Goal: Task Accomplishment & Management: Manage account settings

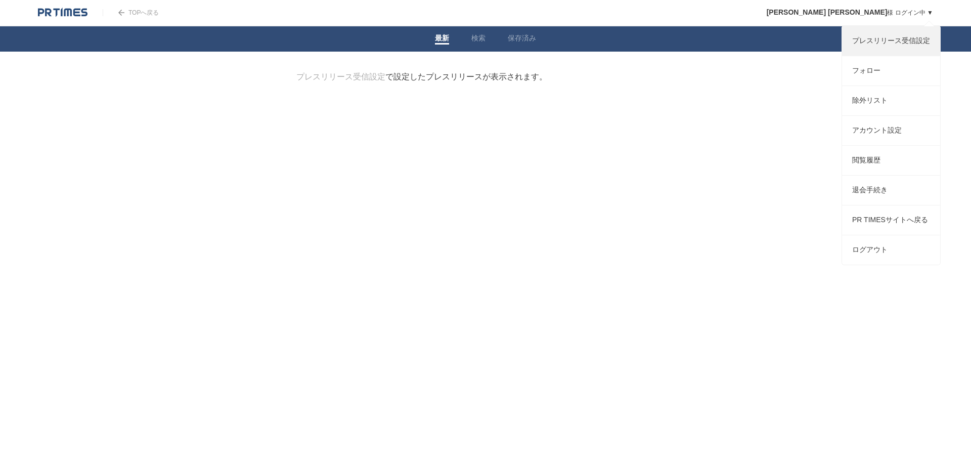
click at [890, 47] on link "プレスリリース受信設定" at bounding box center [891, 40] width 98 height 29
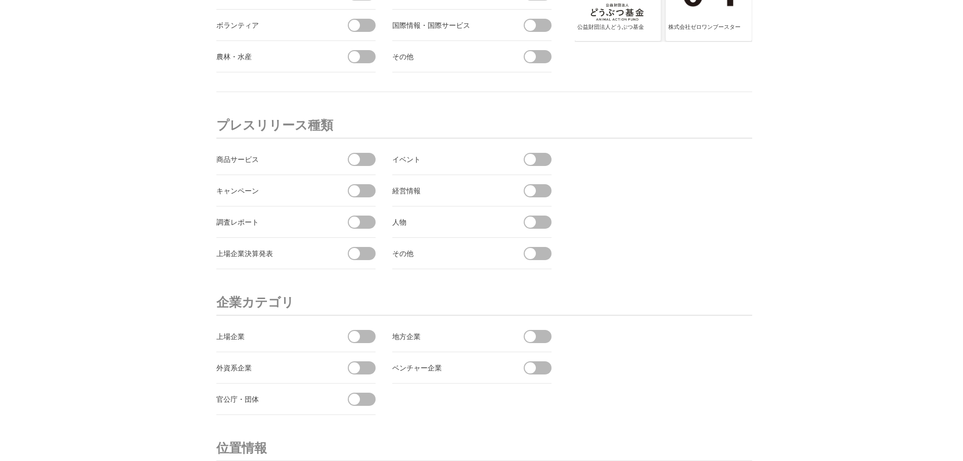
scroll to position [3590, 0]
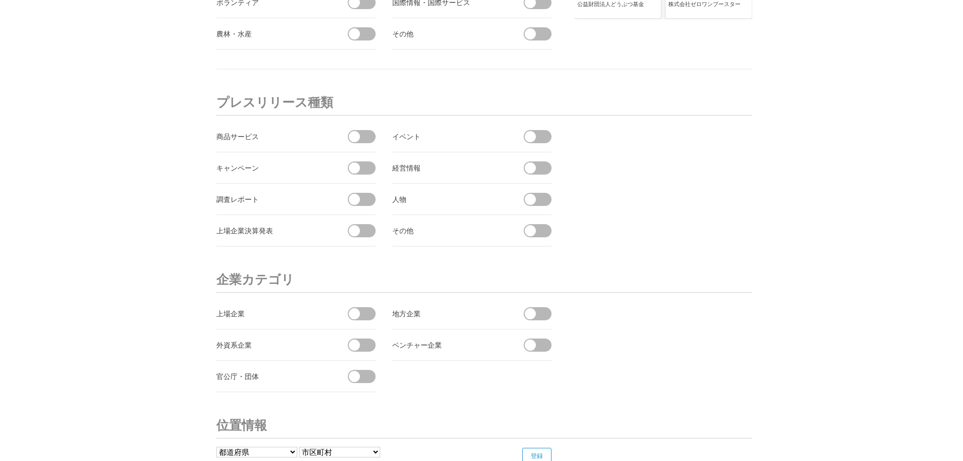
click at [540, 170] on span at bounding box center [540, 167] width 21 height 13
click at [0, 0] on input "checkbox" at bounding box center [0, 0] width 0 height 0
click at [372, 196] on span at bounding box center [364, 199] width 21 height 13
click at [0, 0] on input "checkbox" at bounding box center [0, 0] width 0 height 0
click at [368, 238] on li "上場企業決算発表" at bounding box center [295, 230] width 159 height 31
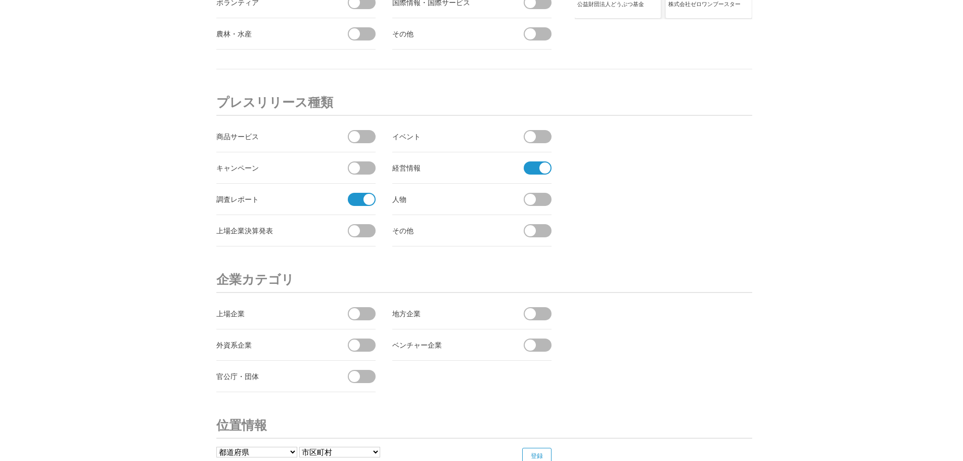
click at [361, 230] on span at bounding box center [364, 230] width 21 height 13
click at [0, 0] on input "checkbox" at bounding box center [0, 0] width 0 height 0
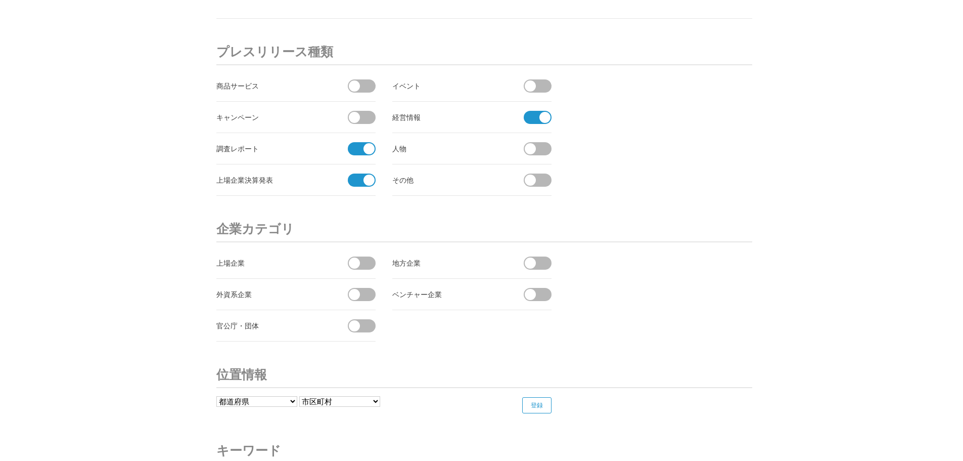
click at [366, 267] on span at bounding box center [364, 262] width 21 height 13
click at [0, 0] on input "checkbox" at bounding box center [0, 0] width 0 height 0
click at [370, 293] on span at bounding box center [364, 294] width 21 height 13
click at [0, 0] on input "checkbox" at bounding box center [0, 0] width 0 height 0
click at [527, 260] on span at bounding box center [530, 262] width 11 height 11
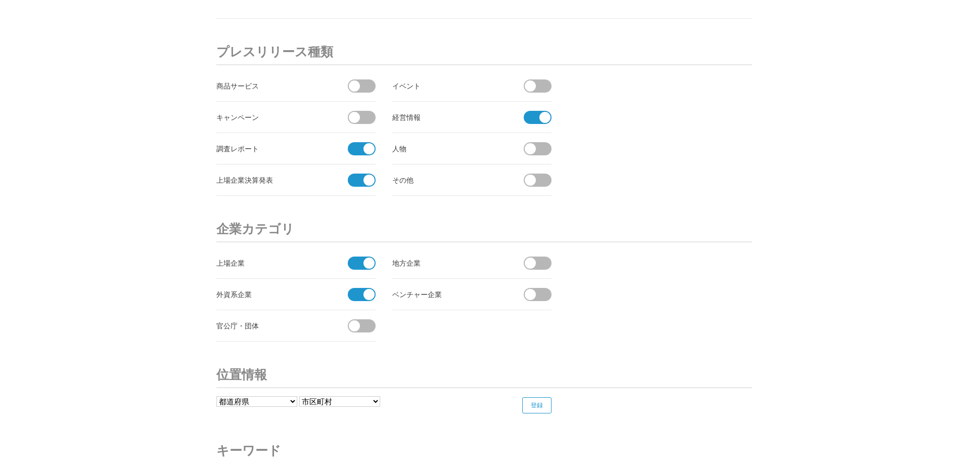
click at [0, 0] on input "checkbox" at bounding box center [0, 0] width 0 height 0
click at [534, 295] on span at bounding box center [530, 294] width 11 height 11
click at [0, 0] on input "checkbox" at bounding box center [0, 0] width 0 height 0
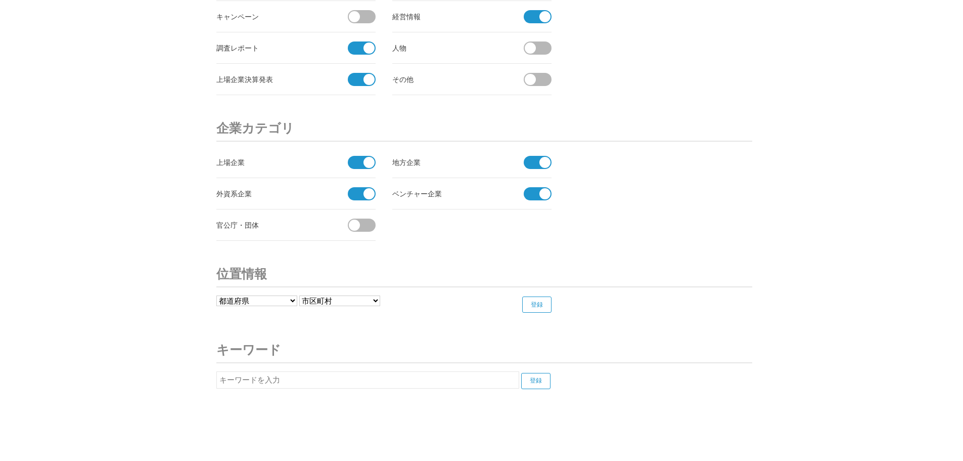
scroll to position [3742, 0]
click at [368, 234] on li "官公庁・団体" at bounding box center [295, 224] width 159 height 31
click at [367, 227] on span at bounding box center [364, 224] width 21 height 13
click at [0, 0] on input "checkbox" at bounding box center [0, 0] width 0 height 0
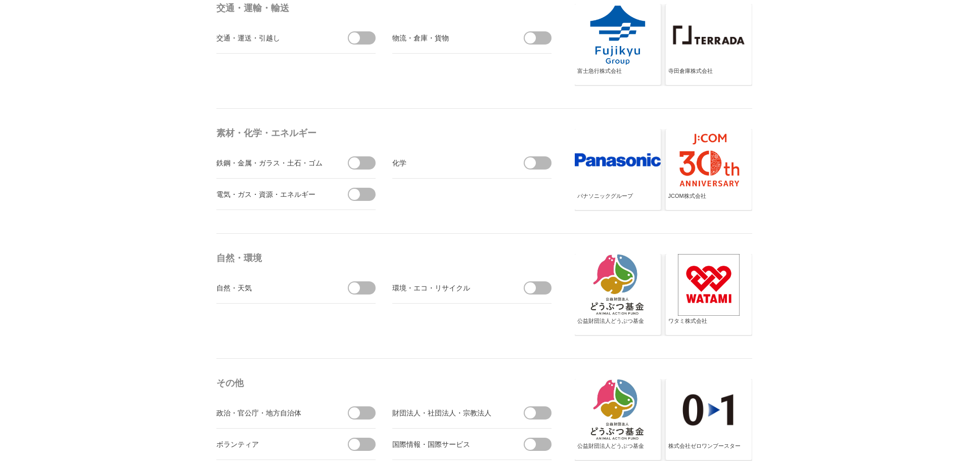
scroll to position [2983, 0]
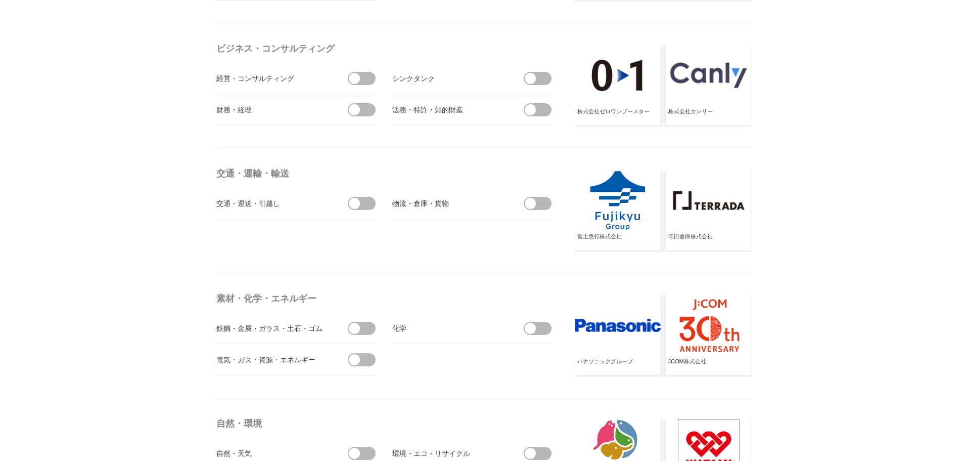
click at [534, 202] on span at bounding box center [530, 203] width 11 height 11
click at [0, 0] on input "checkbox" at bounding box center [0, 0] width 0 height 0
click at [375, 325] on span at bounding box center [364, 328] width 21 height 13
click at [0, 0] on input "checkbox" at bounding box center [0, 0] width 0 height 0
click at [369, 353] on span at bounding box center [364, 359] width 21 height 13
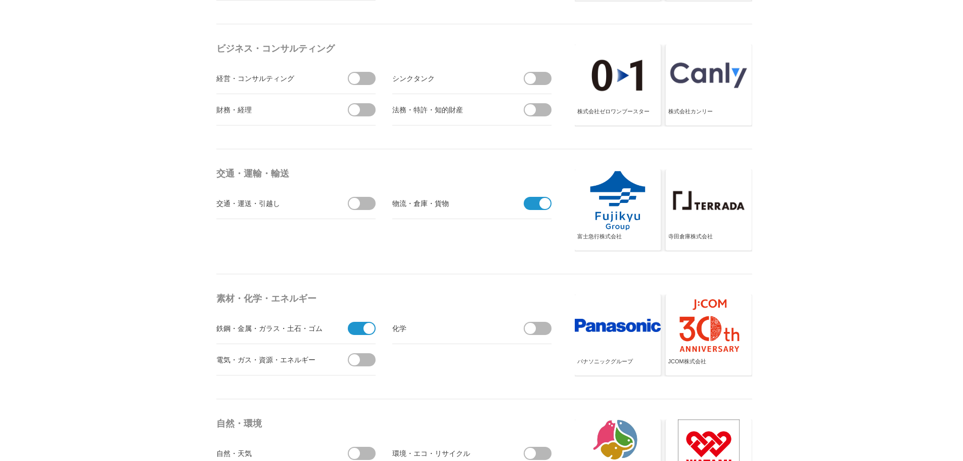
click at [0, 0] on input "checkbox" at bounding box center [0, 0] width 0 height 0
click at [536, 326] on span at bounding box center [540, 328] width 21 height 13
click at [0, 0] on input "checkbox" at bounding box center [0, 0] width 0 height 0
click at [360, 202] on span at bounding box center [364, 203] width 21 height 13
click at [0, 0] on input "checkbox" at bounding box center [0, 0] width 0 height 0
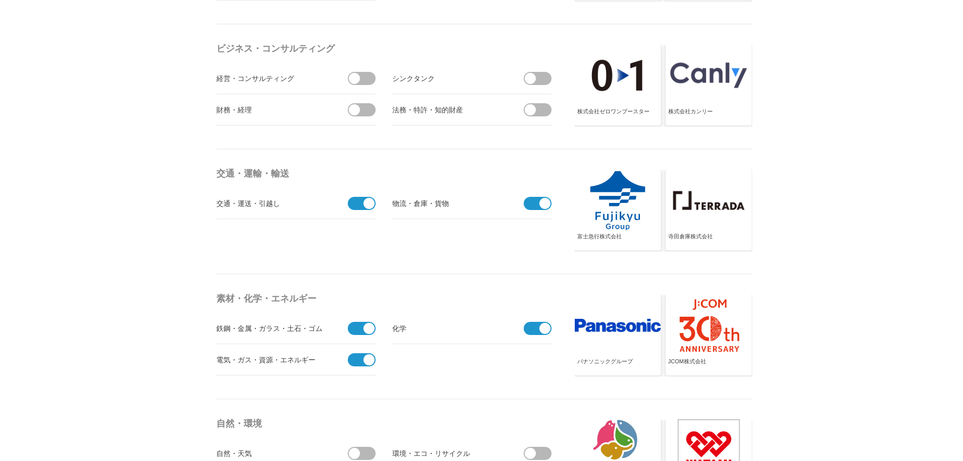
click at [369, 83] on span at bounding box center [364, 78] width 21 height 13
click at [0, 0] on input "checkbox" at bounding box center [0, 0] width 0 height 0
click at [360, 120] on li "財務・経理" at bounding box center [295, 109] width 159 height 31
click at [364, 116] on span at bounding box center [364, 109] width 21 height 13
click at [0, 0] on input "checkbox" at bounding box center [0, 0] width 0 height 0
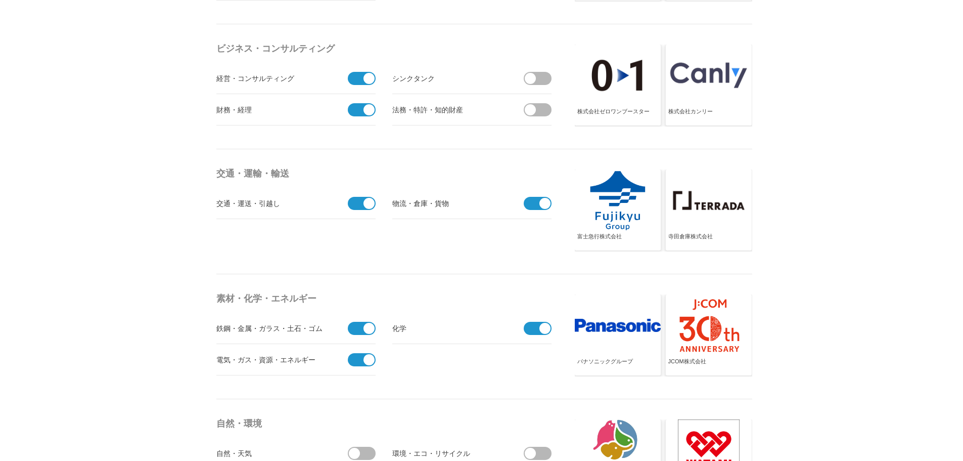
click at [545, 78] on span at bounding box center [540, 78] width 21 height 13
click at [0, 0] on input "checkbox" at bounding box center [0, 0] width 0 height 0
click at [536, 116] on span at bounding box center [540, 109] width 21 height 13
click at [0, 0] on input "checkbox" at bounding box center [0, 0] width 0 height 0
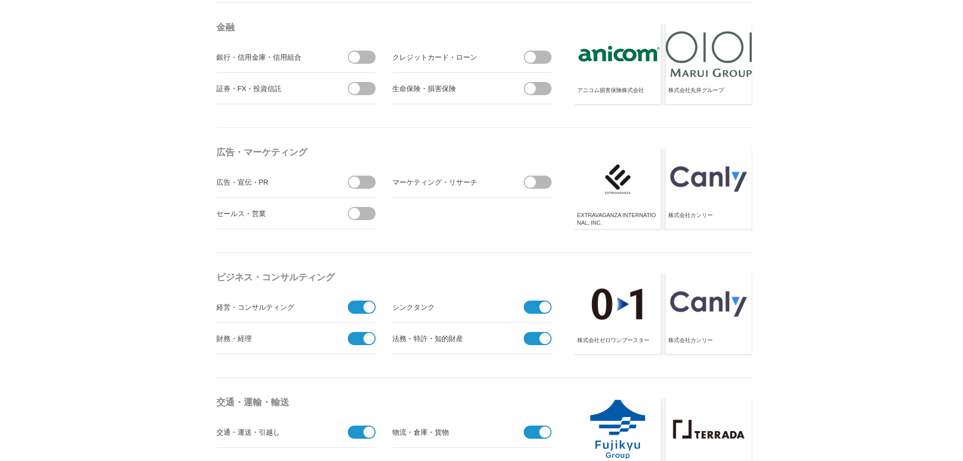
scroll to position [2730, 0]
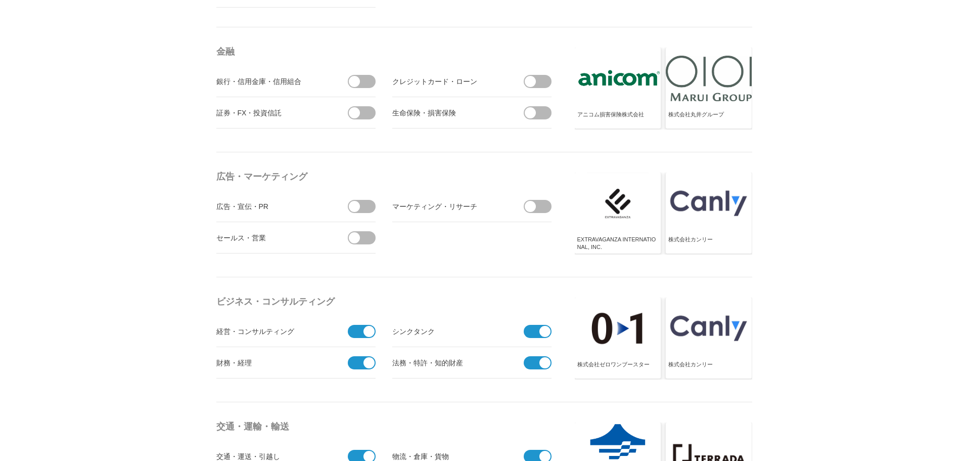
click at [535, 206] on span at bounding box center [530, 206] width 11 height 11
click at [0, 0] on input "checkbox" at bounding box center [0, 0] width 0 height 0
click at [360, 229] on li "セールス・営業" at bounding box center [295, 237] width 159 height 31
click at [365, 207] on span at bounding box center [364, 206] width 21 height 13
click at [0, 0] on input "checkbox" at bounding box center [0, 0] width 0 height 0
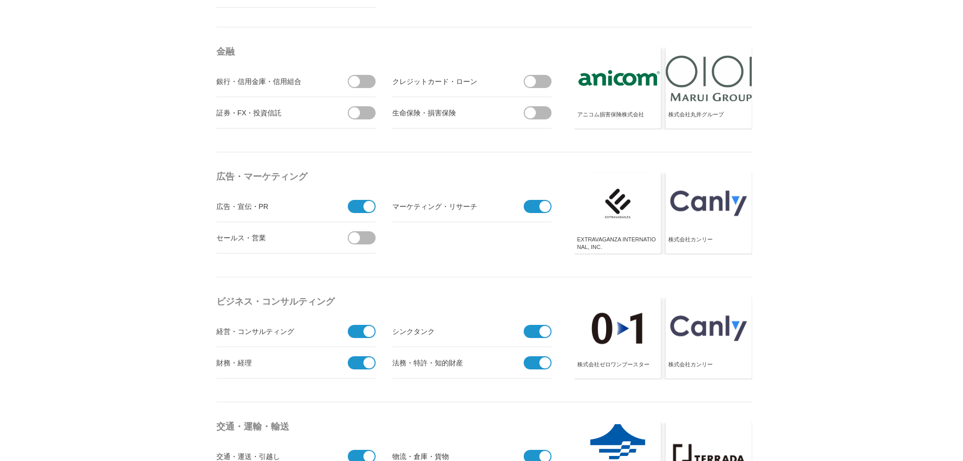
click at [356, 244] on li "セールス・営業" at bounding box center [295, 237] width 159 height 31
click at [363, 235] on span at bounding box center [364, 237] width 21 height 13
click at [0, 0] on input "checkbox" at bounding box center [0, 0] width 0 height 0
click at [362, 84] on span at bounding box center [364, 81] width 21 height 13
click at [0, 0] on input "checkbox" at bounding box center [0, 0] width 0 height 0
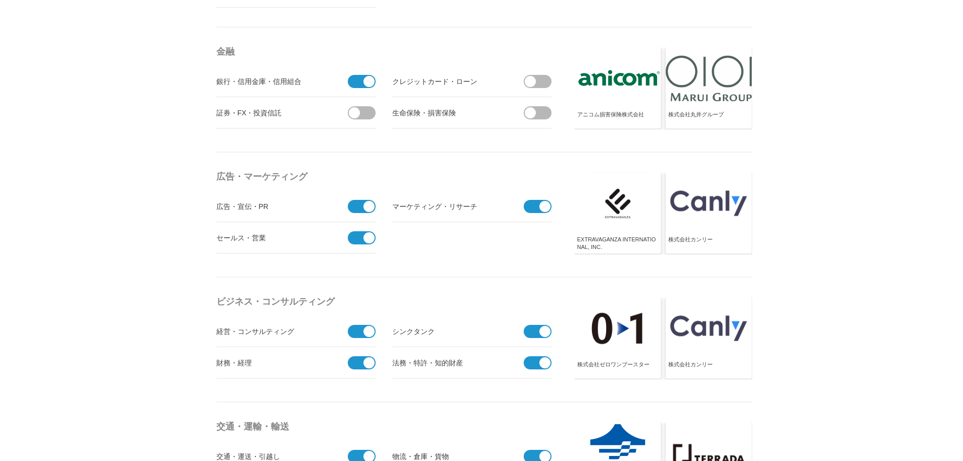
click at [358, 108] on span at bounding box center [364, 112] width 21 height 13
click at [0, 0] on input "checkbox" at bounding box center [0, 0] width 0 height 0
click at [533, 81] on span at bounding box center [530, 81] width 11 height 11
click at [0, 0] on input "checkbox" at bounding box center [0, 0] width 0 height 0
click at [540, 114] on span at bounding box center [540, 112] width 21 height 13
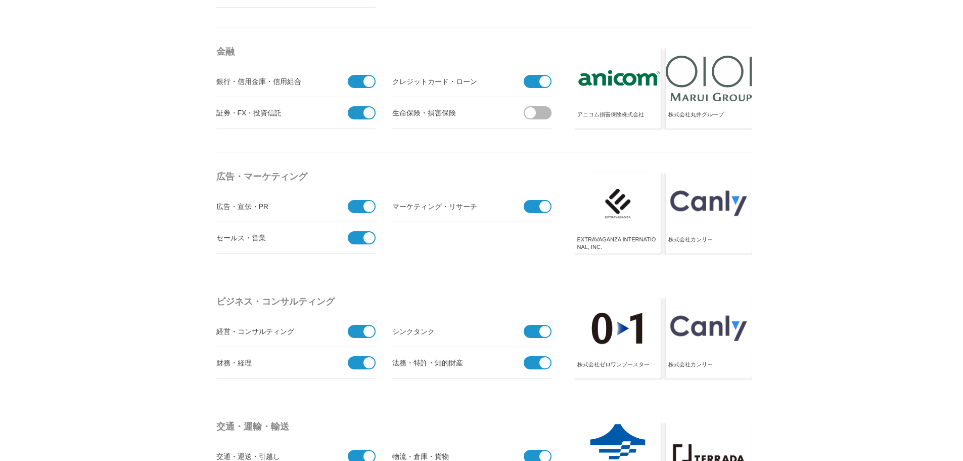
click at [0, 0] on input "checkbox" at bounding box center [0, 0] width 0 height 0
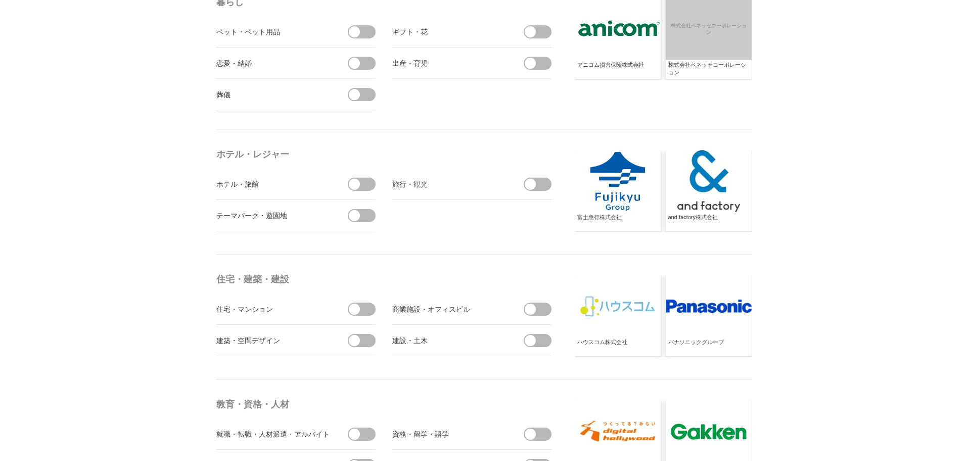
scroll to position [2225, 0]
drag, startPoint x: 532, startPoint y: 343, endPoint x: 534, endPoint y: 313, distance: 29.4
click at [532, 341] on span at bounding box center [530, 341] width 11 height 11
click at [0, 0] on input "checkbox" at bounding box center [0, 0] width 0 height 0
click at [534, 302] on li "商業施設・オフィスビル" at bounding box center [471, 309] width 159 height 31
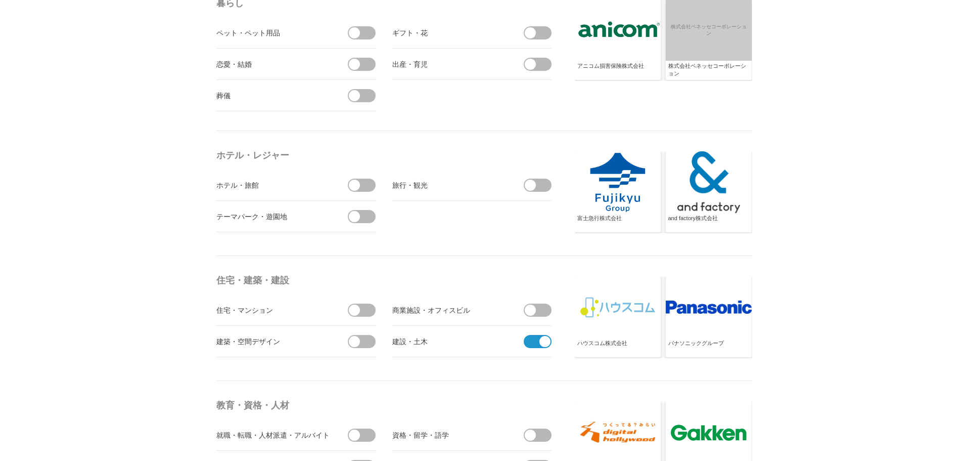
click at [531, 314] on span at bounding box center [530, 309] width 11 height 11
click at [0, 0] on input "checkbox" at bounding box center [0, 0] width 0 height 0
drag, startPoint x: 378, startPoint y: 342, endPoint x: 372, endPoint y: 342, distance: 6.1
click at [376, 342] on ul "住宅・マンション 商業施設・オフィスビル 受信しない 建築・空間デザイン" at bounding box center [385, 325] width 339 height 63
click at [365, 334] on li "建築・空間デザイン" at bounding box center [295, 341] width 159 height 31
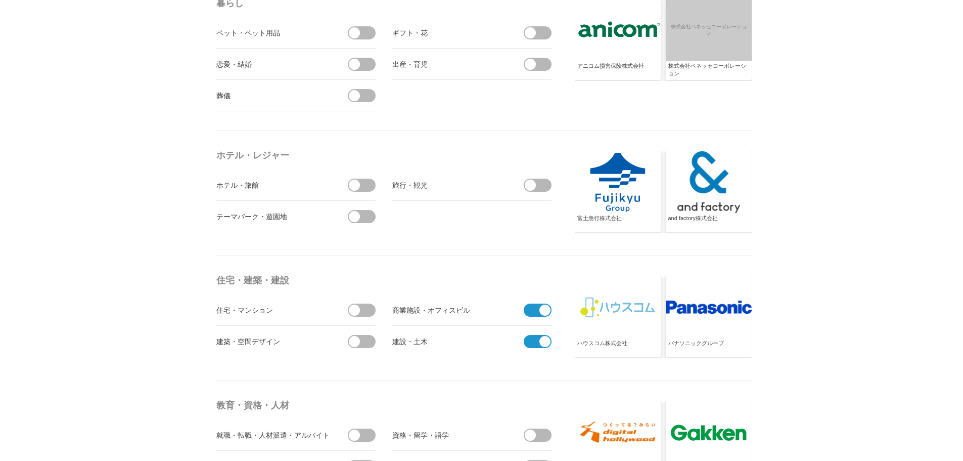
click at [365, 302] on li "住宅・マンション" at bounding box center [295, 309] width 159 height 31
click at [365, 311] on span at bounding box center [364, 309] width 21 height 13
click at [0, 0] on input "checkbox" at bounding box center [0, 0] width 0 height 0
click at [372, 341] on span at bounding box center [364, 341] width 21 height 13
click at [0, 0] on input "checkbox" at bounding box center [0, 0] width 0 height 0
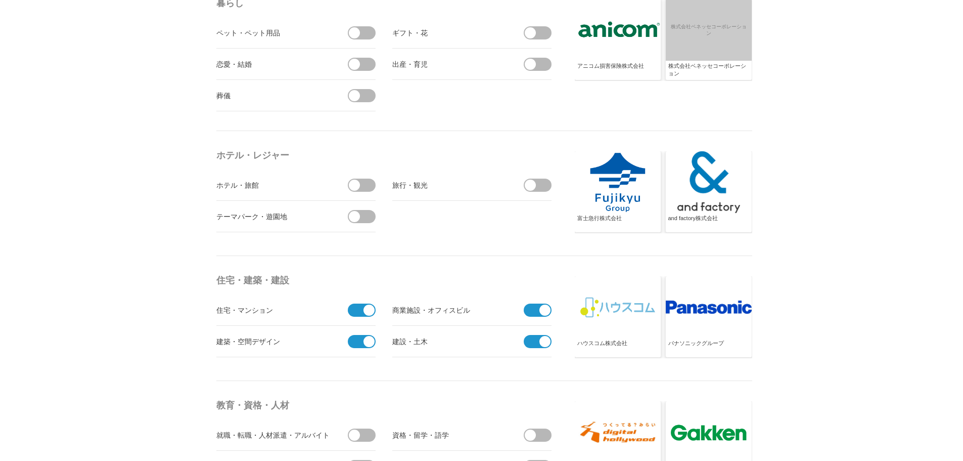
click at [361, 192] on li "ホテル・旅館" at bounding box center [295, 184] width 159 height 31
click at [360, 216] on span at bounding box center [354, 216] width 11 height 11
click at [0, 0] on input "checkbox" at bounding box center [0, 0] width 0 height 0
click at [362, 190] on span at bounding box center [364, 184] width 21 height 13
click at [0, 0] on input "checkbox" at bounding box center [0, 0] width 0 height 0
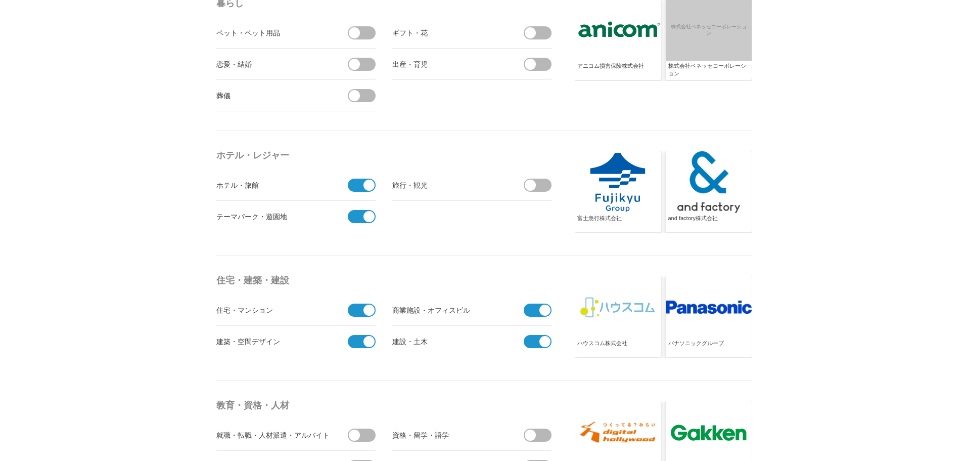
click at [538, 191] on span at bounding box center [540, 184] width 21 height 13
click at [0, 0] on input "checkbox" at bounding box center [0, 0] width 0 height 0
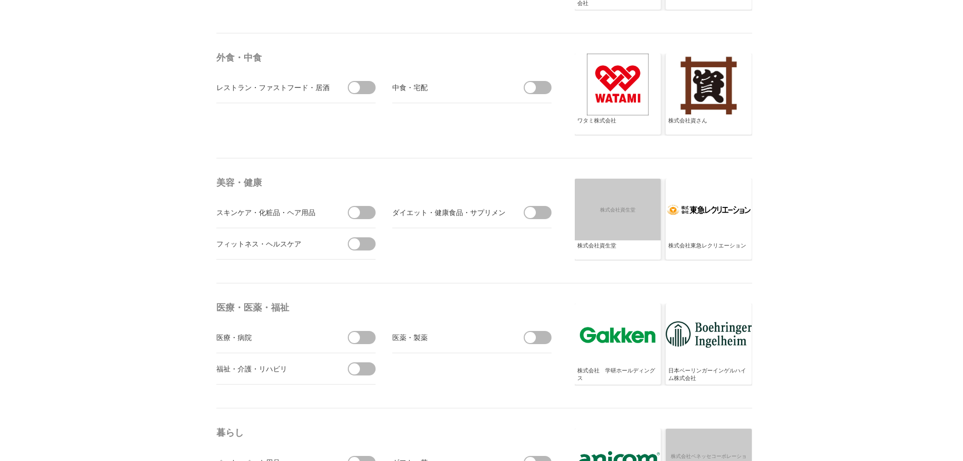
scroll to position [1770, 0]
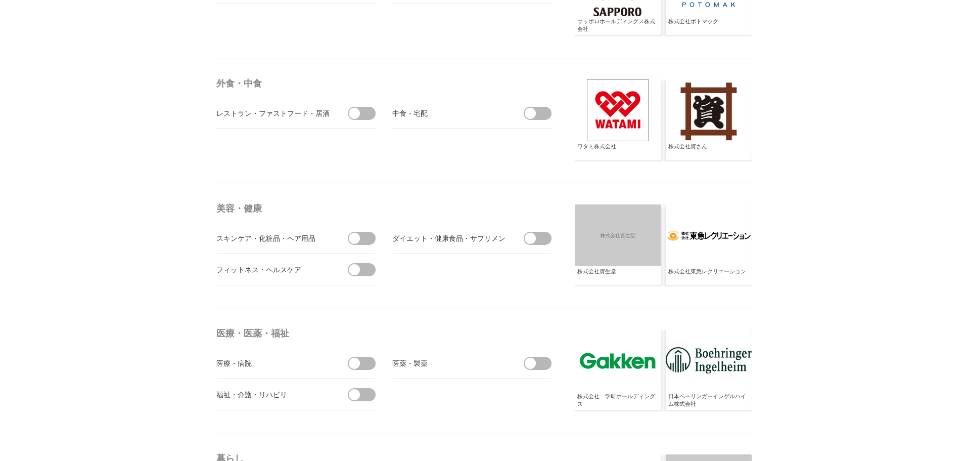
click at [532, 365] on span at bounding box center [530, 362] width 11 height 11
click at [0, 0] on input "checkbox" at bounding box center [0, 0] width 0 height 0
click at [363, 397] on span at bounding box center [364, 394] width 21 height 13
click at [0, 0] on input "checkbox" at bounding box center [0, 0] width 0 height 0
click at [371, 362] on span at bounding box center [364, 362] width 21 height 13
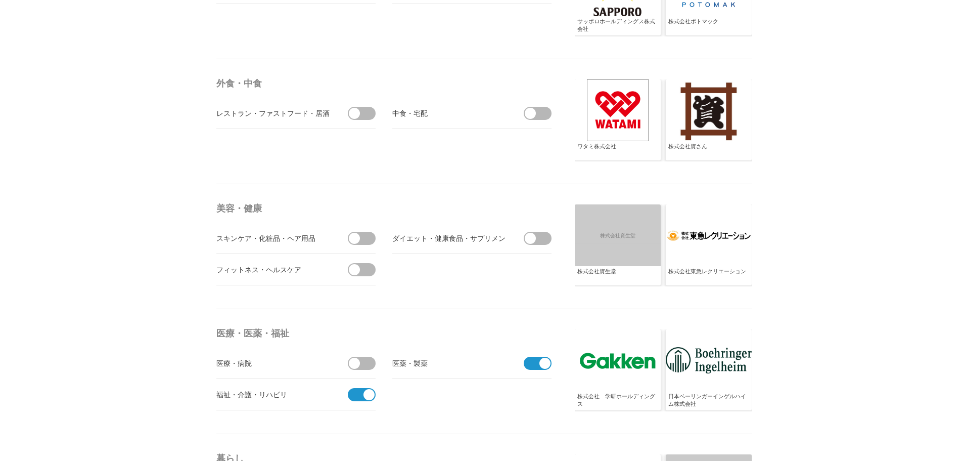
click at [0, 0] on input "checkbox" at bounding box center [0, 0] width 0 height 0
click at [372, 273] on span at bounding box center [364, 269] width 21 height 13
click at [0, 0] on input "checkbox" at bounding box center [0, 0] width 0 height 0
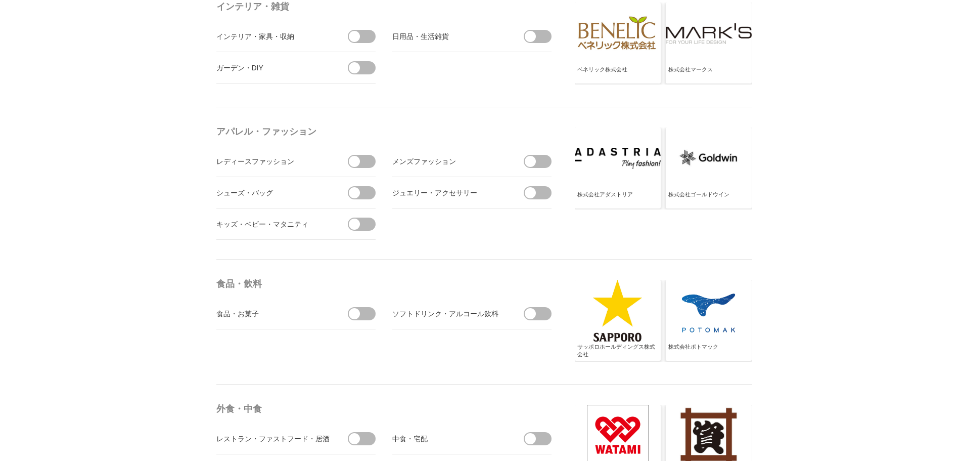
scroll to position [1416, 0]
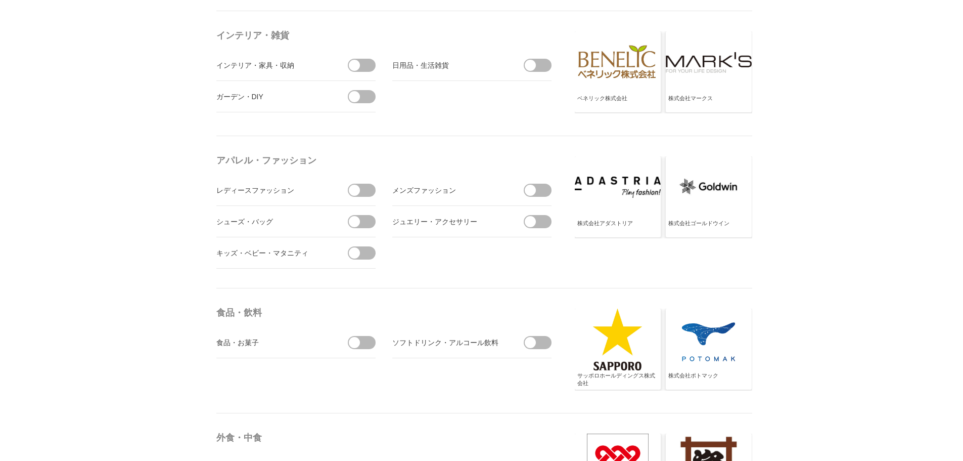
click at [538, 342] on span at bounding box center [540, 342] width 21 height 13
click at [0, 0] on input "checkbox" at bounding box center [0, 0] width 0 height 0
click at [358, 344] on span at bounding box center [354, 342] width 11 height 11
click at [0, 0] on input "checkbox" at bounding box center [0, 0] width 0 height 0
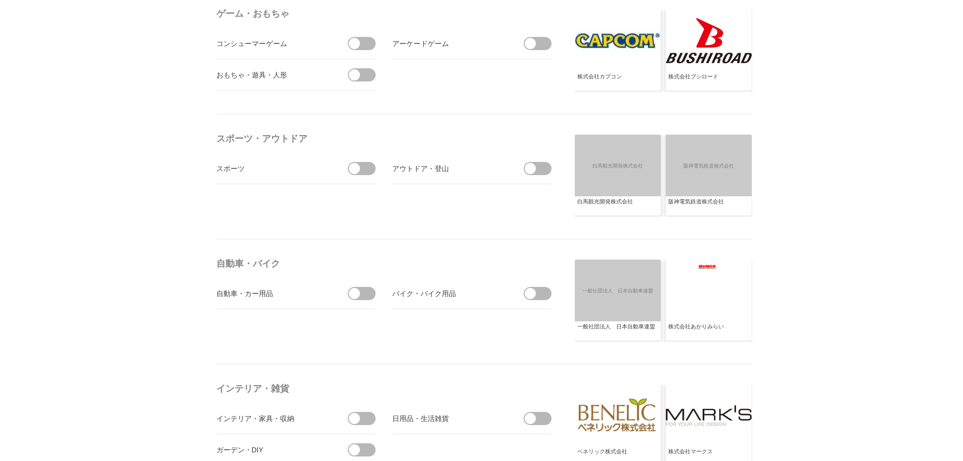
scroll to position [1062, 0]
click at [361, 290] on span at bounding box center [364, 294] width 21 height 13
click at [0, 0] on input "checkbox" at bounding box center [0, 0] width 0 height 0
click at [544, 290] on span at bounding box center [540, 294] width 21 height 13
click at [0, 0] on input "checkbox" at bounding box center [0, 0] width 0 height 0
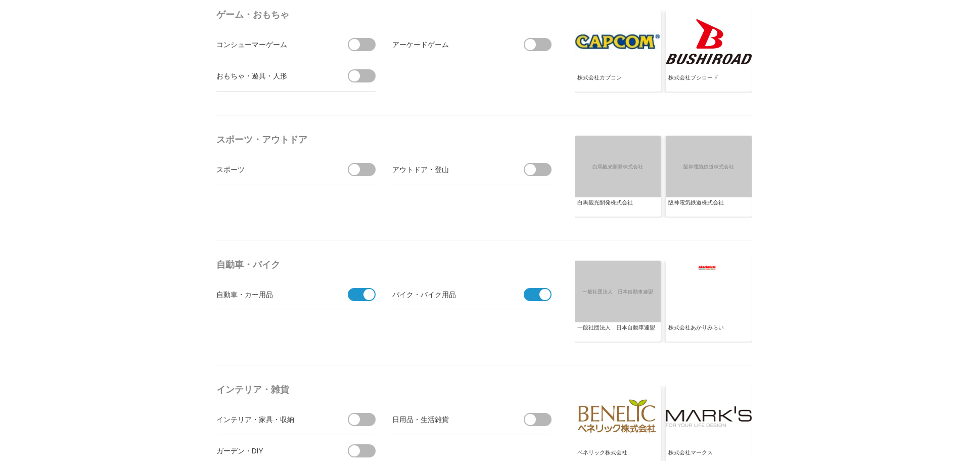
click at [365, 169] on span at bounding box center [364, 169] width 21 height 13
click at [0, 0] on input "checkbox" at bounding box center [0, 0] width 0 height 0
click at [365, 169] on span at bounding box center [369, 169] width 11 height 11
click at [0, 0] on input "受信しない" at bounding box center [0, 0] width 0 height 0
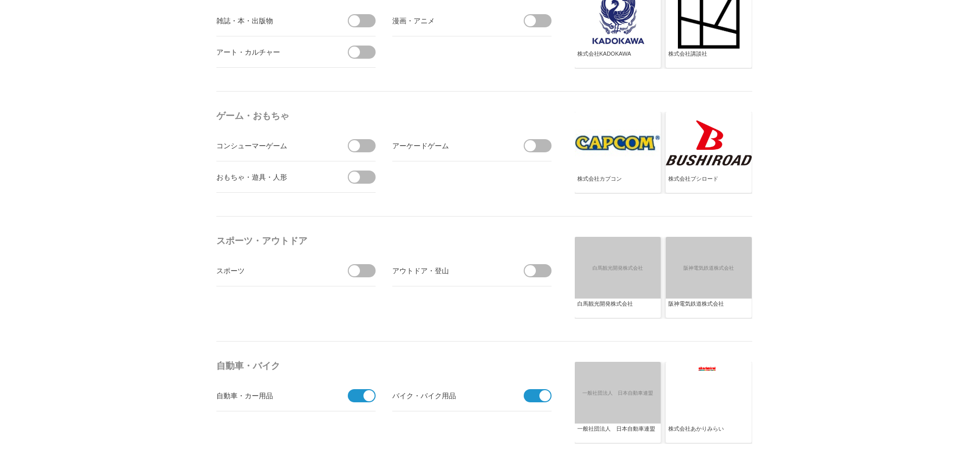
scroll to position [860, 0]
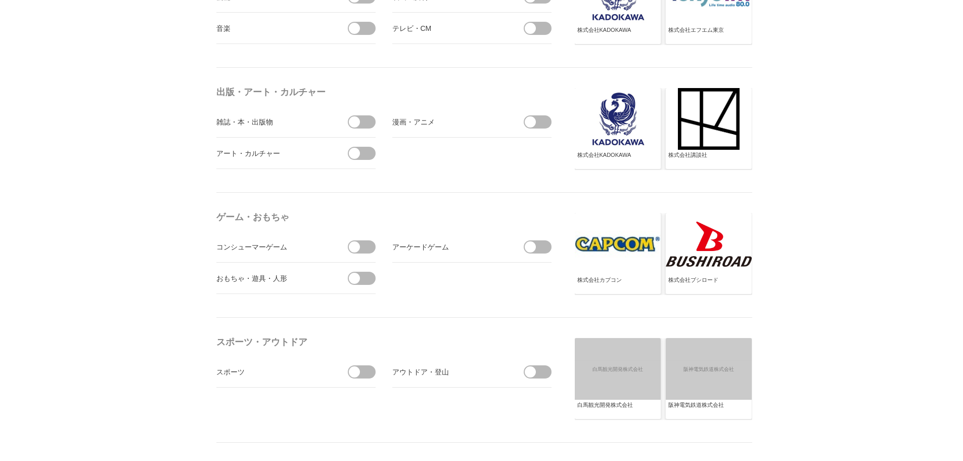
click at [358, 241] on span at bounding box center [364, 246] width 21 height 13
click at [0, 0] on input "checkbox" at bounding box center [0, 0] width 0 height 0
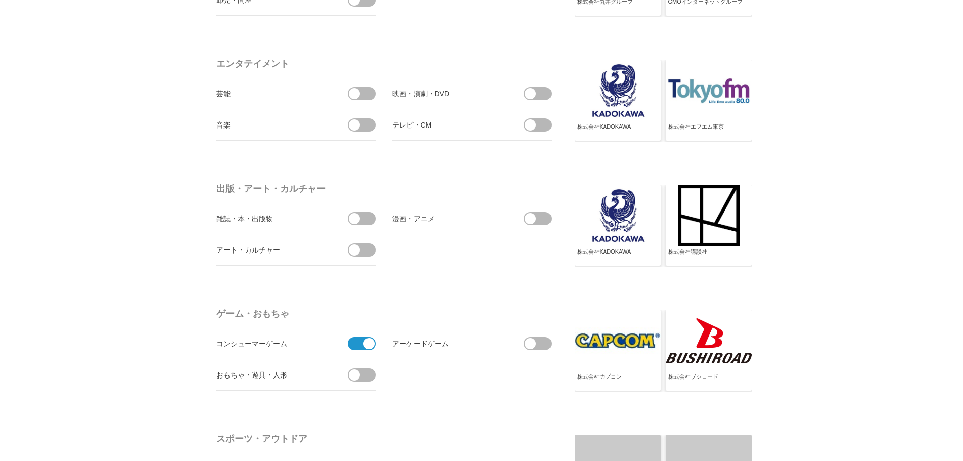
scroll to position [758, 0]
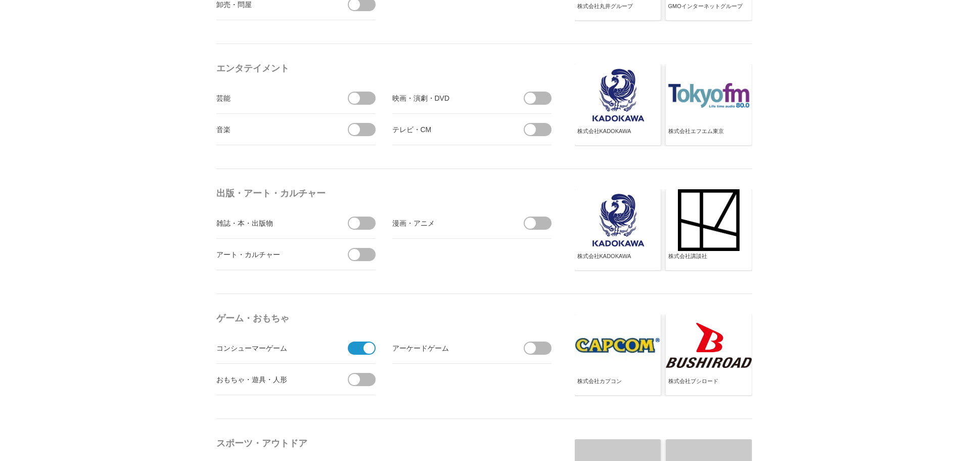
drag, startPoint x: 353, startPoint y: 380, endPoint x: 354, endPoint y: 375, distance: 5.2
click at [354, 379] on span at bounding box center [354, 379] width 11 height 11
click at [0, 0] on input "checkbox" at bounding box center [0, 0] width 0 height 0
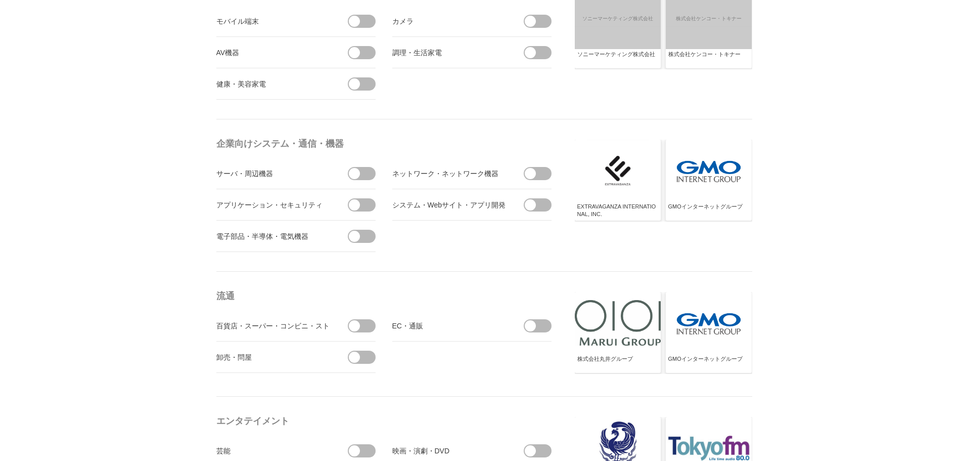
scroll to position [506, 0]
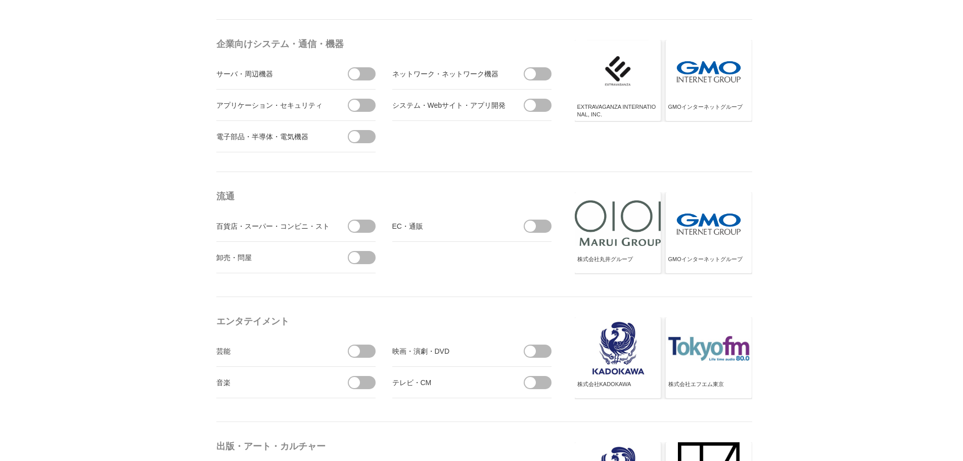
click at [370, 217] on li "百貨店・スーパー・コンビニ・ストア" at bounding box center [295, 225] width 159 height 31
click at [368, 241] on li "百貨店・スーパー・コンビニ・ストア" at bounding box center [295, 225] width 159 height 31
click at [364, 261] on span at bounding box center [364, 257] width 21 height 13
click at [0, 0] on input "checkbox" at bounding box center [0, 0] width 0 height 0
click at [365, 228] on span at bounding box center [364, 225] width 21 height 13
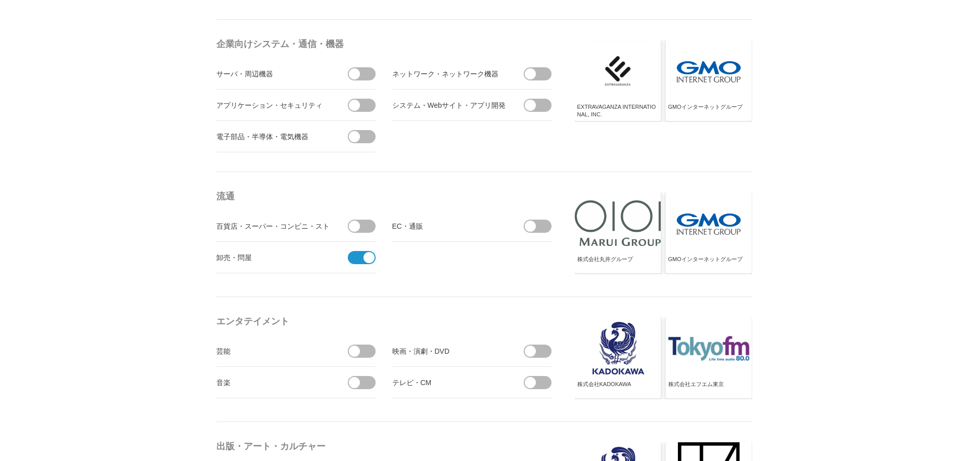
click at [0, 0] on input "checkbox" at bounding box center [0, 0] width 0 height 0
click at [536, 229] on span at bounding box center [540, 225] width 21 height 13
click at [0, 0] on input "checkbox" at bounding box center [0, 0] width 0 height 0
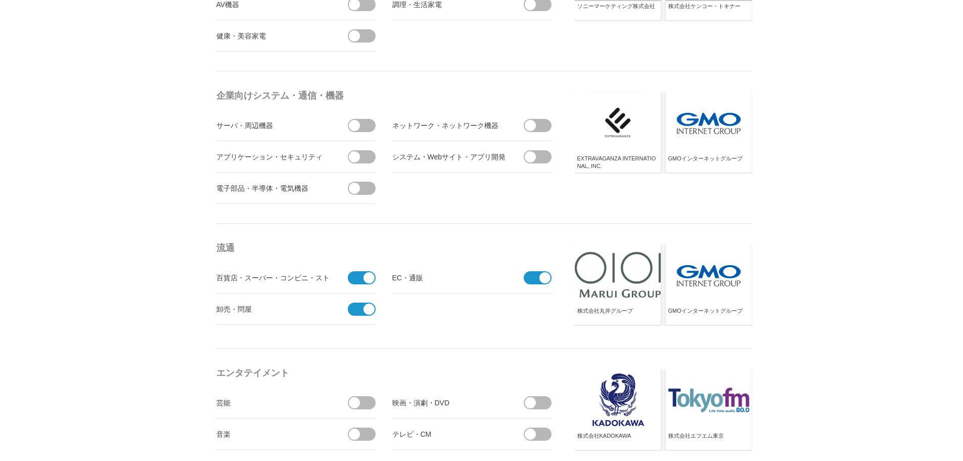
scroll to position [354, 0]
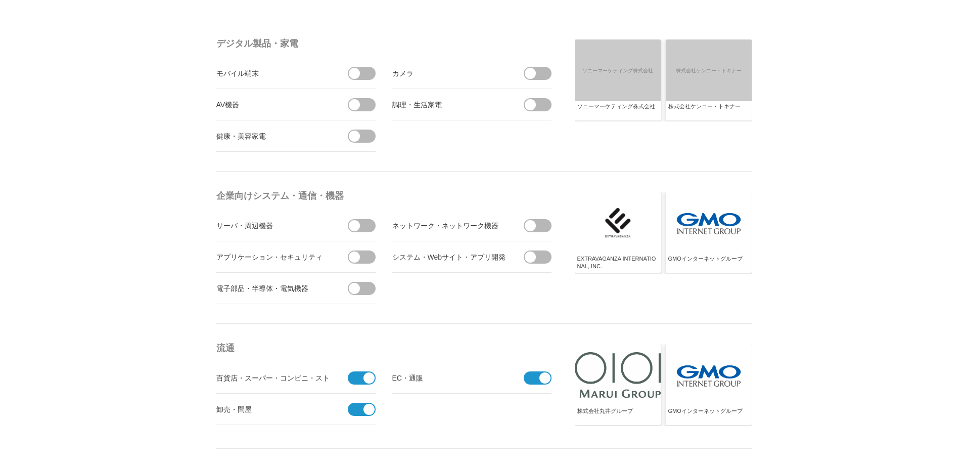
click at [365, 223] on span at bounding box center [364, 225] width 21 height 13
click at [0, 0] on input "checkbox" at bounding box center [0, 0] width 0 height 0
click at [367, 254] on span at bounding box center [364, 256] width 21 height 13
click at [0, 0] on input "checkbox" at bounding box center [0, 0] width 0 height 0
click at [362, 283] on span at bounding box center [364, 288] width 21 height 13
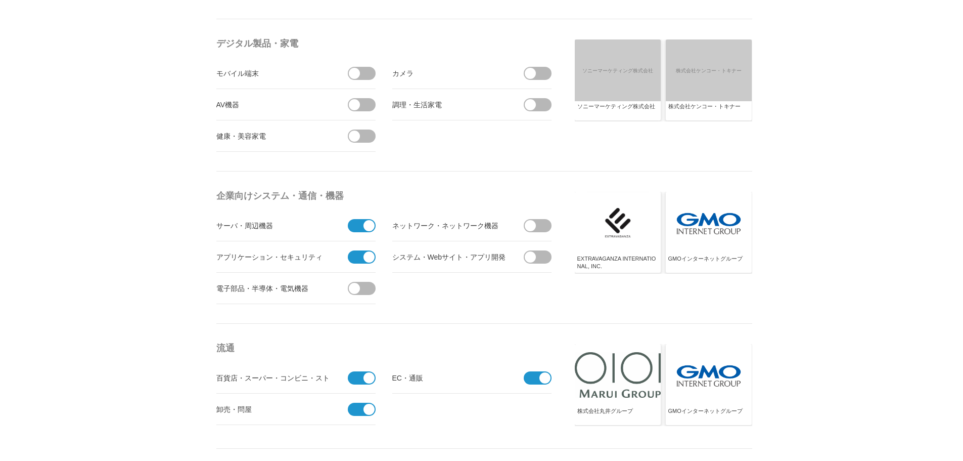
click at [0, 0] on input "checkbox" at bounding box center [0, 0] width 0 height 0
click at [529, 226] on span at bounding box center [530, 225] width 11 height 11
click at [0, 0] on input "checkbox" at bounding box center [0, 0] width 0 height 0
click at [522, 257] on li "システム・Webサイト・アプリ開発" at bounding box center [471, 256] width 159 height 31
click at [527, 253] on span at bounding box center [530, 256] width 11 height 11
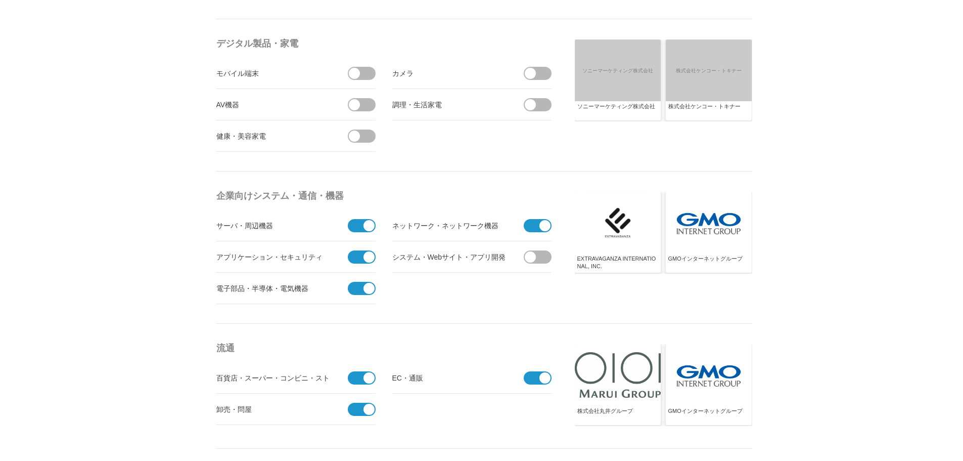
click at [0, 0] on input "checkbox" at bounding box center [0, 0] width 0 height 0
click at [362, 76] on span at bounding box center [364, 73] width 21 height 13
click at [0, 0] on input "checkbox" at bounding box center [0, 0] width 0 height 0
click at [357, 108] on span at bounding box center [354, 104] width 11 height 11
click at [0, 0] on input "checkbox" at bounding box center [0, 0] width 0 height 0
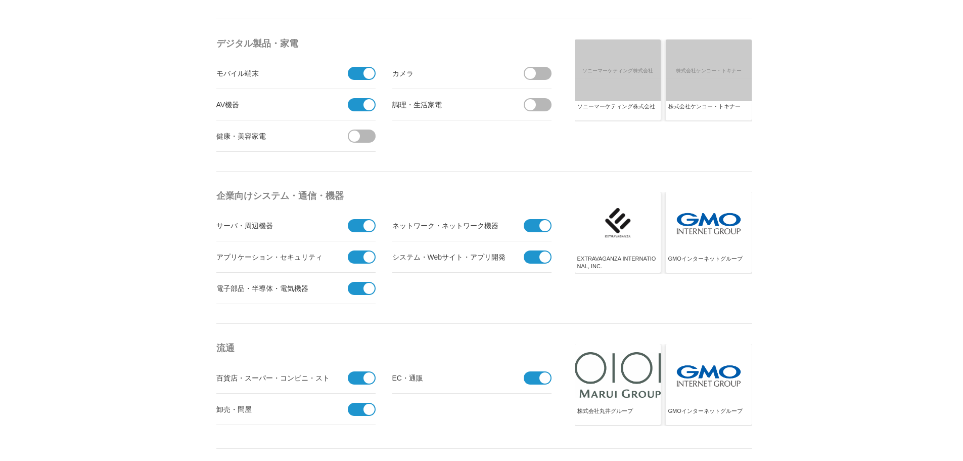
click at [360, 135] on span at bounding box center [364, 135] width 21 height 13
click at [0, 0] on input "checkbox" at bounding box center [0, 0] width 0 height 0
click at [535, 75] on span at bounding box center [530, 73] width 11 height 11
click at [0, 0] on input "checkbox" at bounding box center [0, 0] width 0 height 0
click at [528, 103] on span at bounding box center [530, 104] width 11 height 11
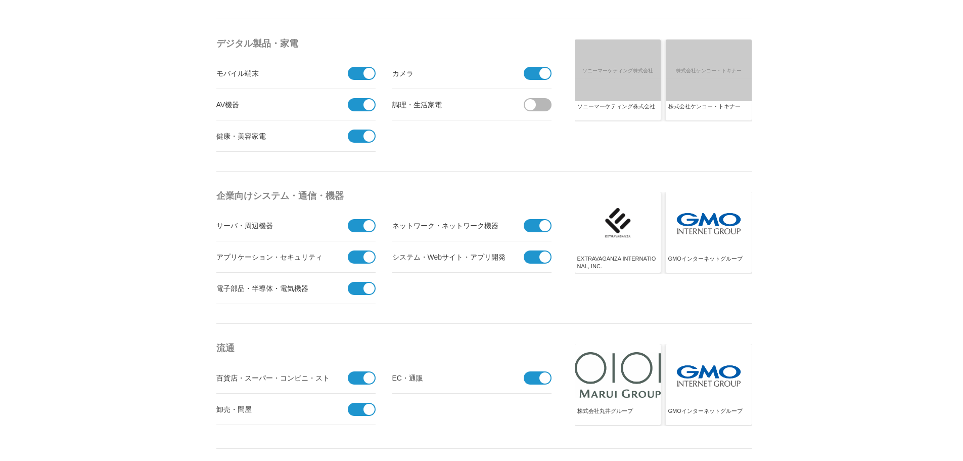
click at [0, 0] on input "checkbox" at bounding box center [0, 0] width 0 height 0
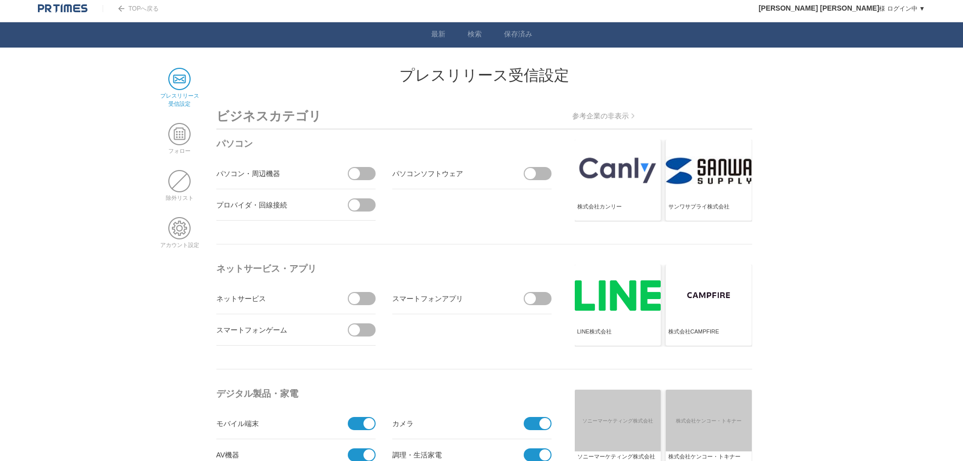
scroll to position [0, 0]
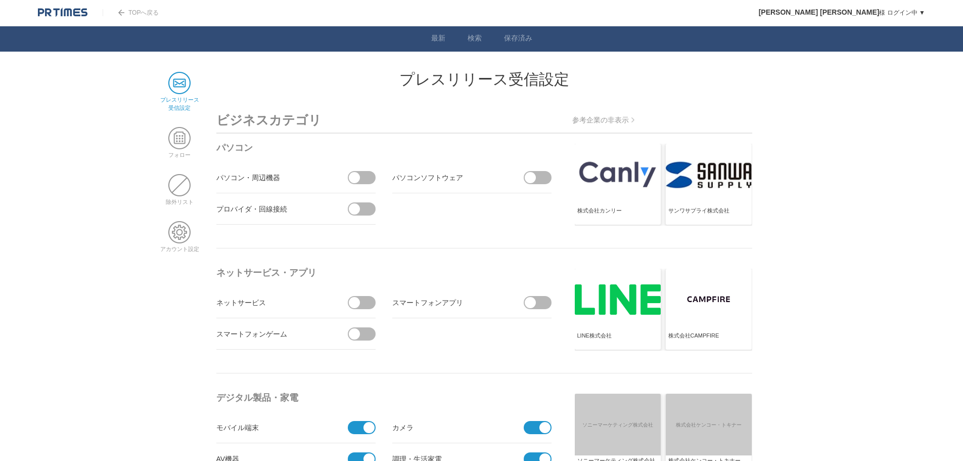
click at [370, 307] on span at bounding box center [364, 302] width 21 height 13
click at [0, 0] on input "checkbox" at bounding box center [0, 0] width 0 height 0
click at [366, 335] on span at bounding box center [364, 333] width 21 height 13
click at [0, 0] on input "checkbox" at bounding box center [0, 0] width 0 height 0
click at [532, 299] on span at bounding box center [530, 302] width 11 height 11
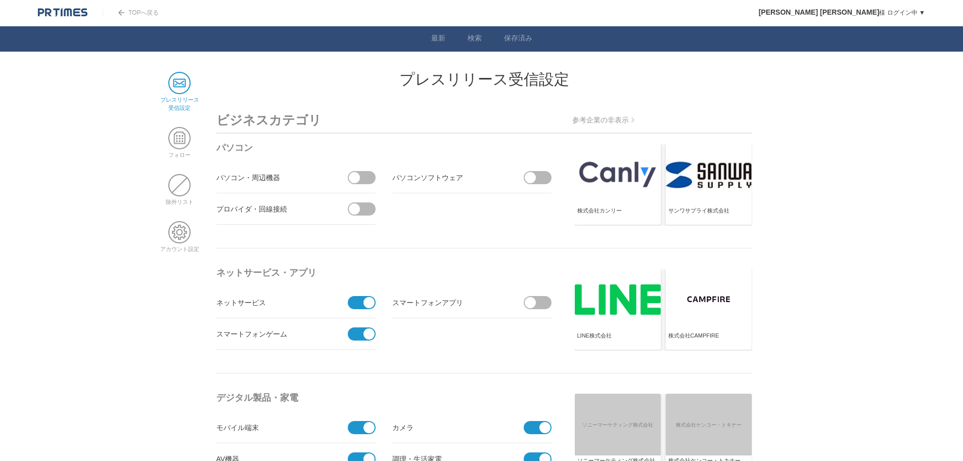
click at [0, 0] on input "checkbox" at bounding box center [0, 0] width 0 height 0
click at [362, 179] on span at bounding box center [364, 177] width 21 height 13
click at [0, 0] on input "checkbox" at bounding box center [0, 0] width 0 height 0
click at [367, 212] on span at bounding box center [364, 208] width 21 height 13
click at [0, 0] on input "checkbox" at bounding box center [0, 0] width 0 height 0
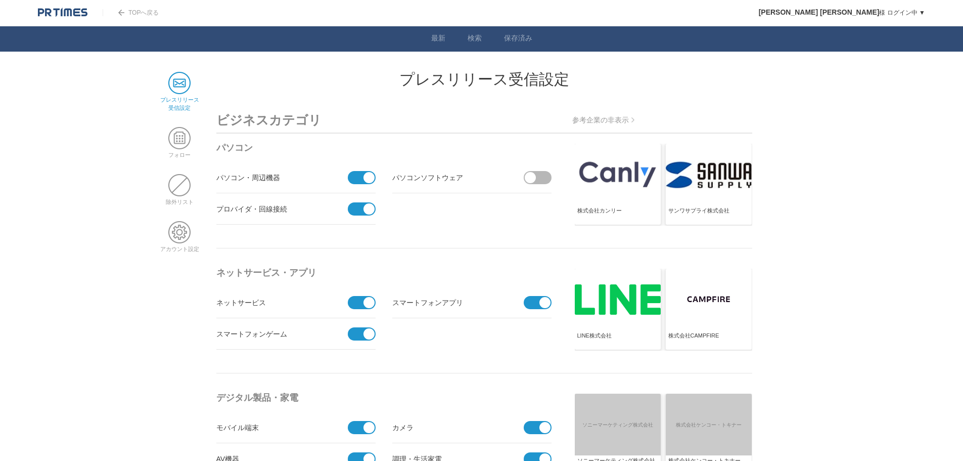
click at [533, 173] on span at bounding box center [530, 177] width 11 height 11
click at [0, 0] on input "checkbox" at bounding box center [0, 0] width 0 height 0
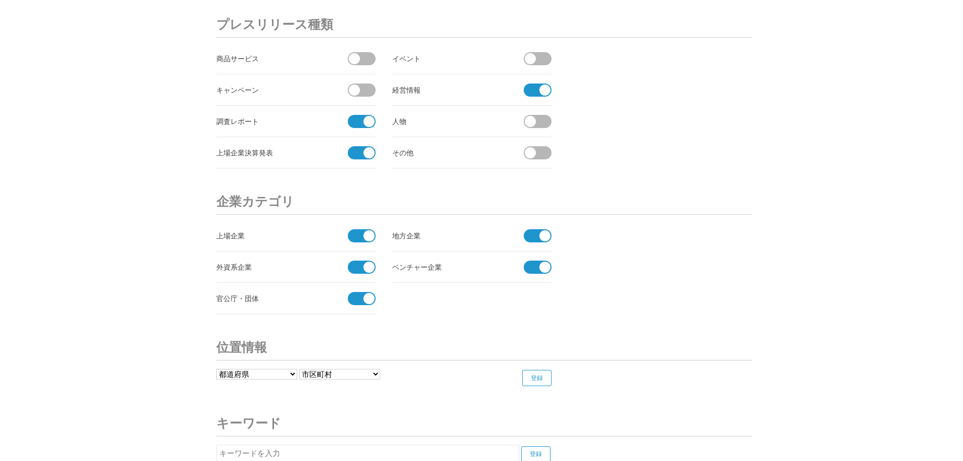
scroll to position [3663, 0]
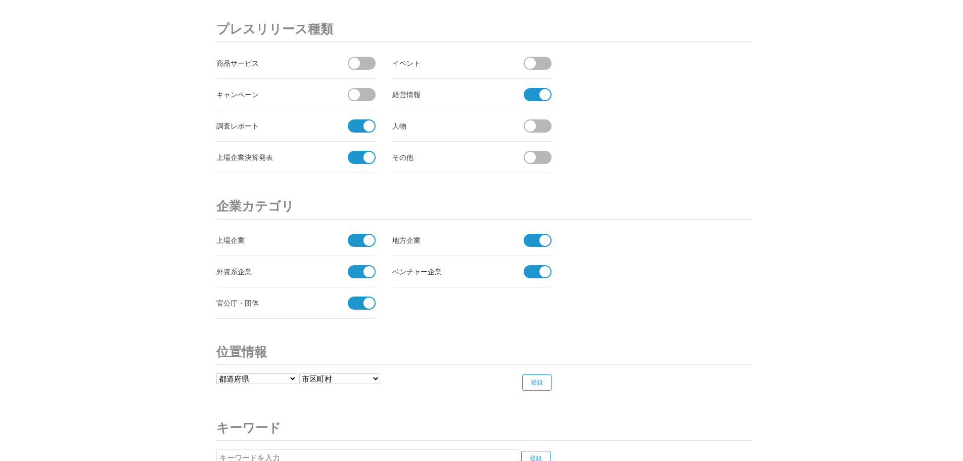
click at [358, 61] on span at bounding box center [354, 63] width 11 height 11
click at [0, 0] on input "checkbox" at bounding box center [0, 0] width 0 height 0
click at [358, 61] on span at bounding box center [358, 63] width 21 height 13
click at [0, 0] on input "受信しない" at bounding box center [0, 0] width 0 height 0
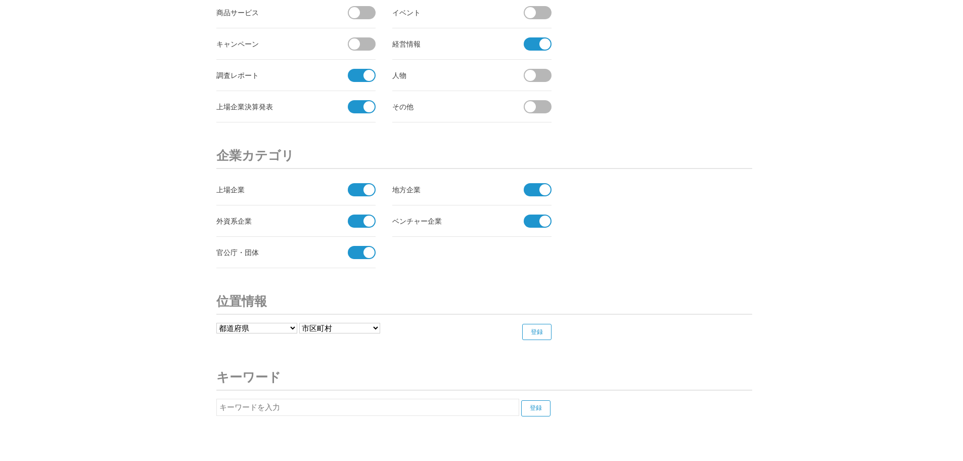
scroll to position [3764, 0]
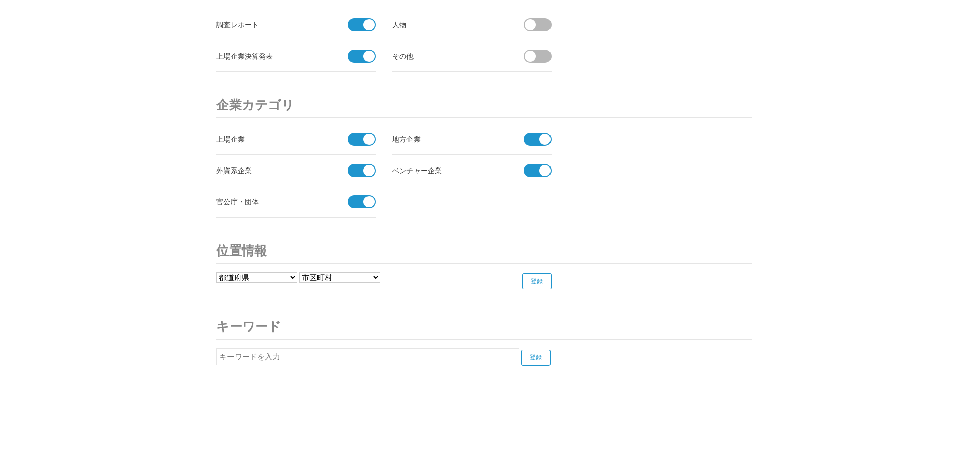
click at [274, 364] on input "text" at bounding box center [367, 356] width 303 height 17
click at [521, 349] on input "登録" at bounding box center [535, 357] width 29 height 16
type input "D"
type input "b"
type input "び"
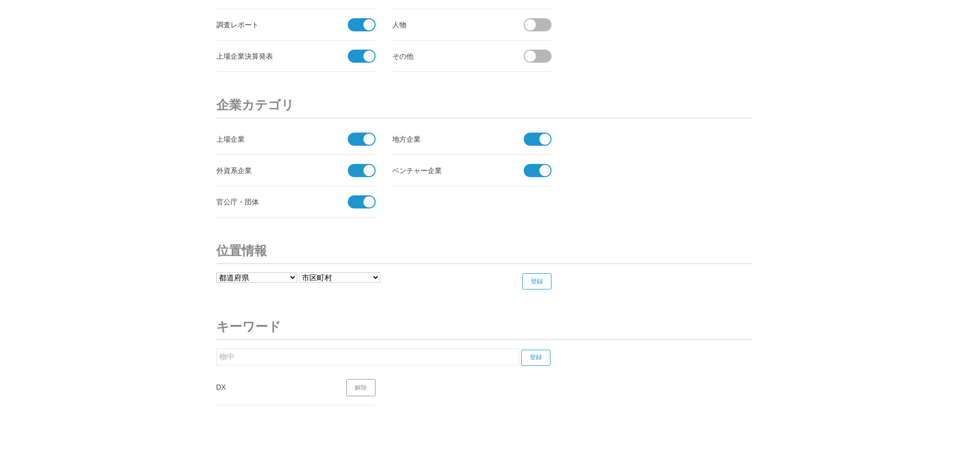
type input "物"
click at [521, 349] on input "登録" at bounding box center [535, 357] width 29 height 16
click at [357, 352] on input "物流" at bounding box center [367, 356] width 303 height 17
type input "物"
click at [539, 355] on input "登録" at bounding box center [535, 357] width 29 height 16
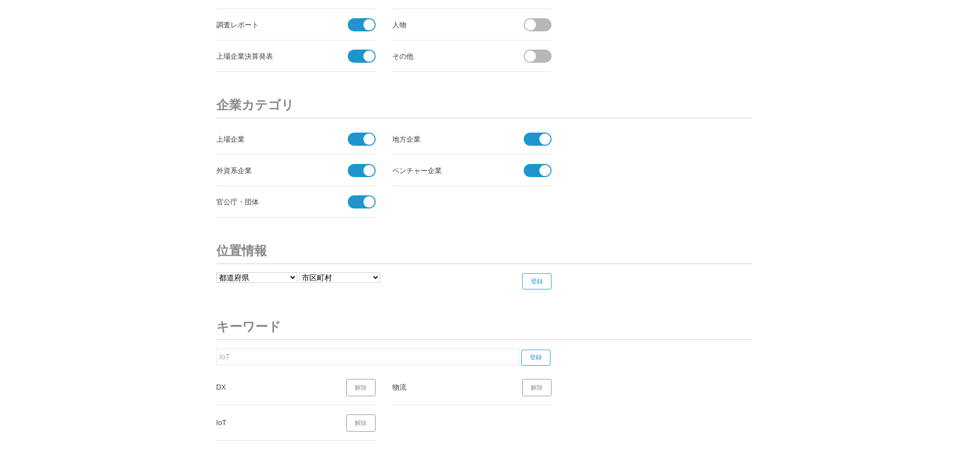
click at [300, 349] on input "IoT" at bounding box center [367, 356] width 303 height 17
type input "I"
click at [543, 352] on input "登録" at bounding box center [535, 357] width 29 height 16
click at [350, 350] on input "AI" at bounding box center [367, 356] width 303 height 17
type input "A"
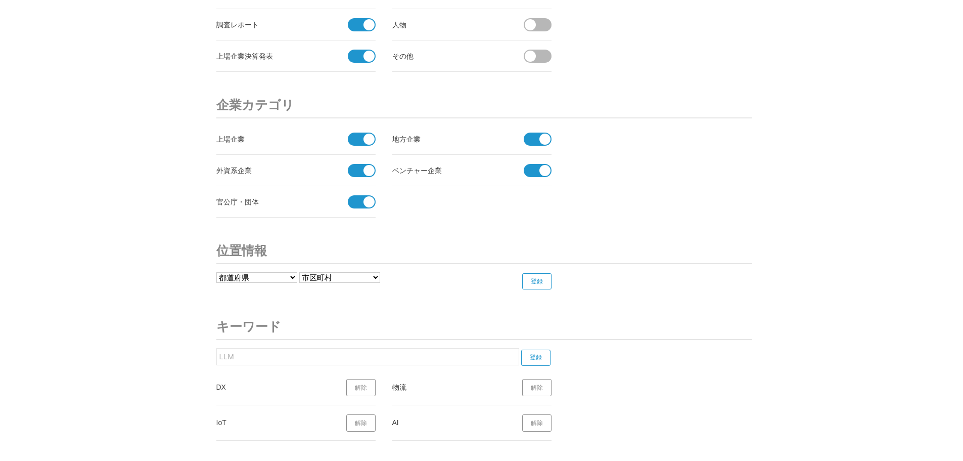
type input "LLM"
click at [538, 351] on input "登録" at bounding box center [535, 357] width 29 height 16
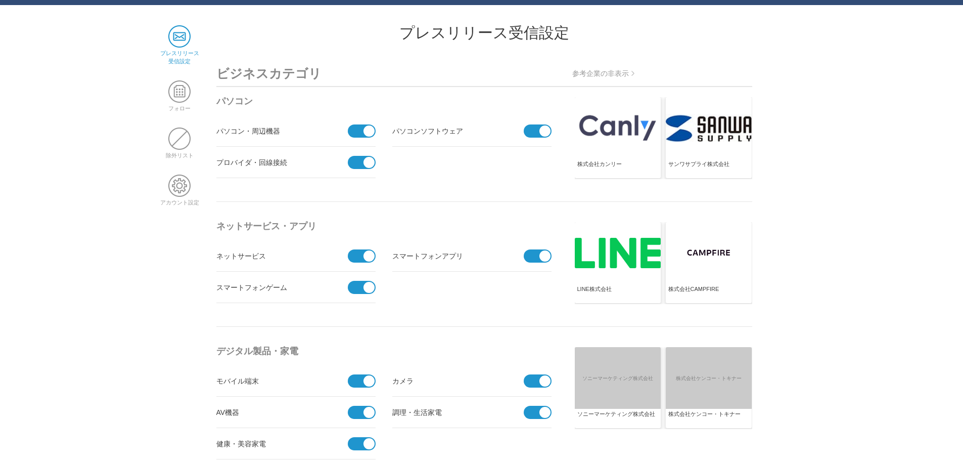
scroll to position [0, 0]
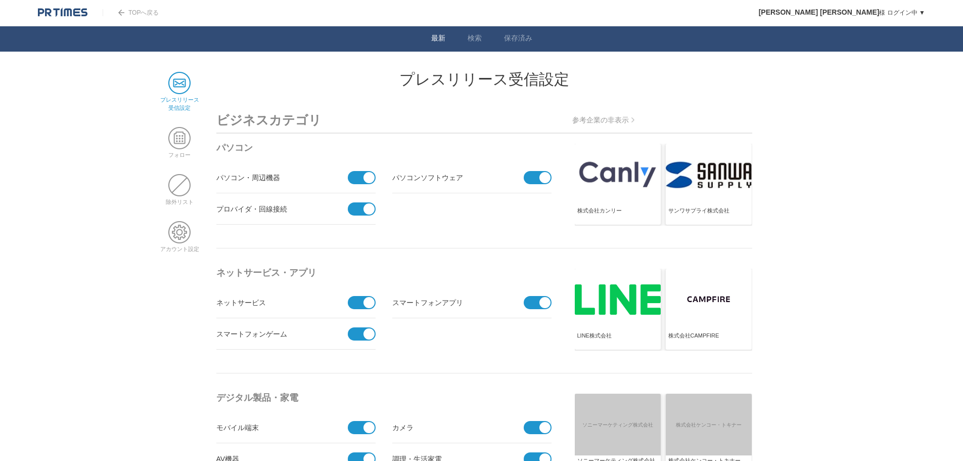
click at [429, 36] on li "最新" at bounding box center [438, 38] width 36 height 25
click at [439, 33] on li "最新" at bounding box center [438, 38] width 36 height 25
click at [439, 34] on link "最新" at bounding box center [438, 39] width 14 height 11
